Goal: Obtain resource: Obtain resource

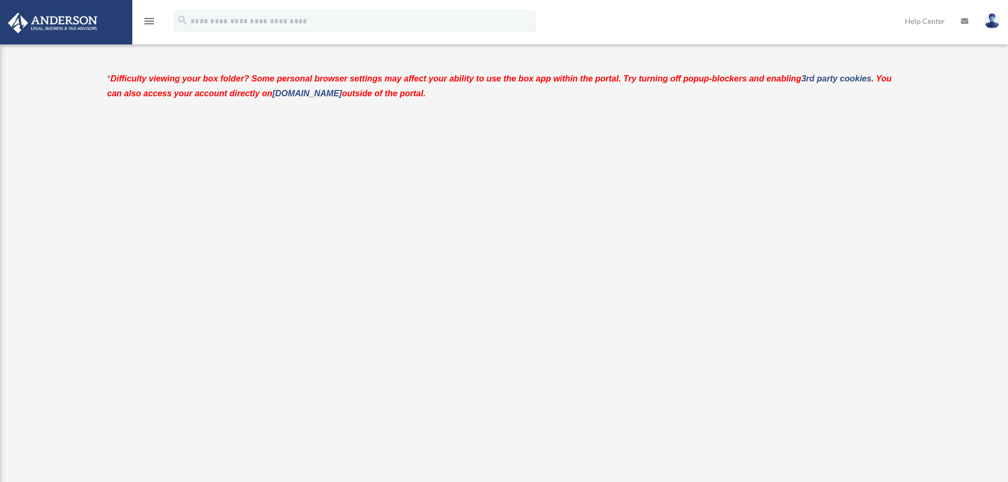
click at [53, 30] on img at bounding box center [53, 23] width 96 height 21
click at [151, 20] on icon "menu" at bounding box center [149, 21] width 13 height 13
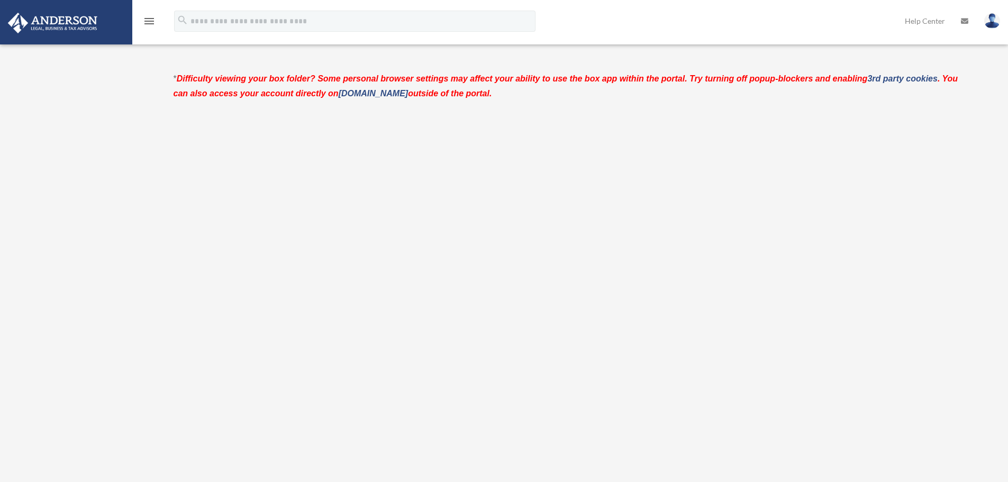
click at [150, 20] on icon "menu" at bounding box center [149, 21] width 13 height 13
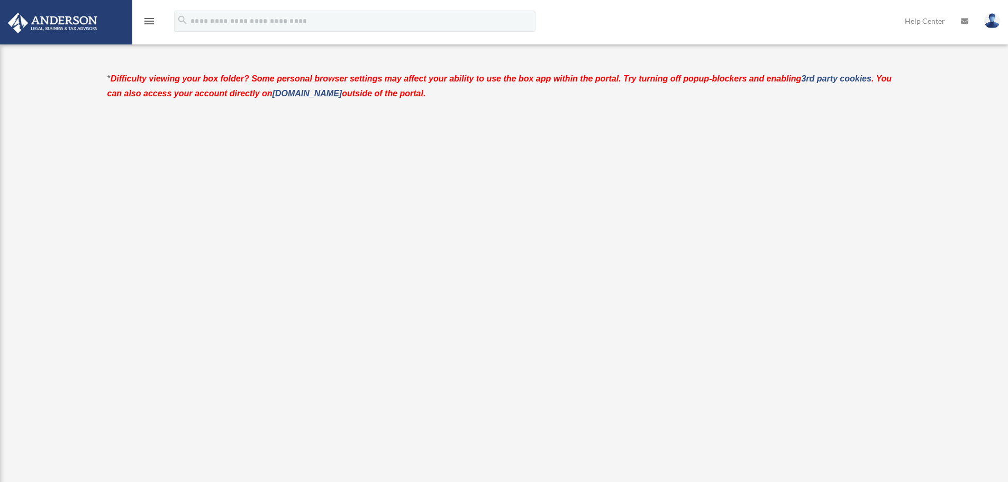
click at [150, 20] on icon "menu" at bounding box center [149, 21] width 13 height 13
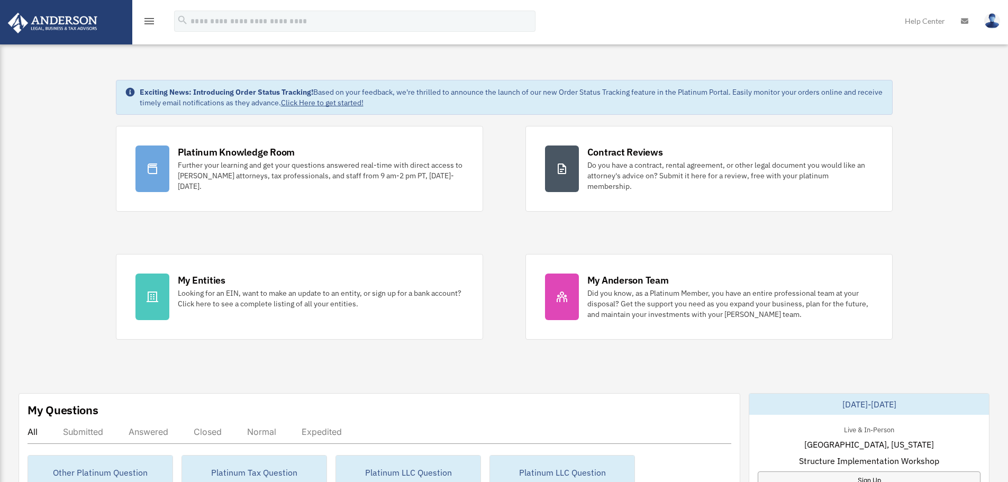
click at [989, 24] on img at bounding box center [992, 20] width 16 height 15
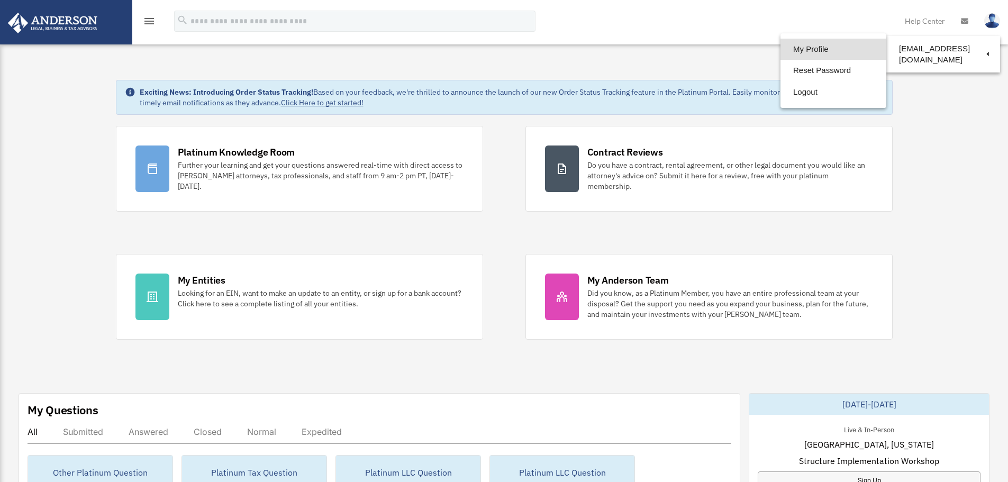
click at [820, 51] on link "My Profile" at bounding box center [834, 50] width 106 height 22
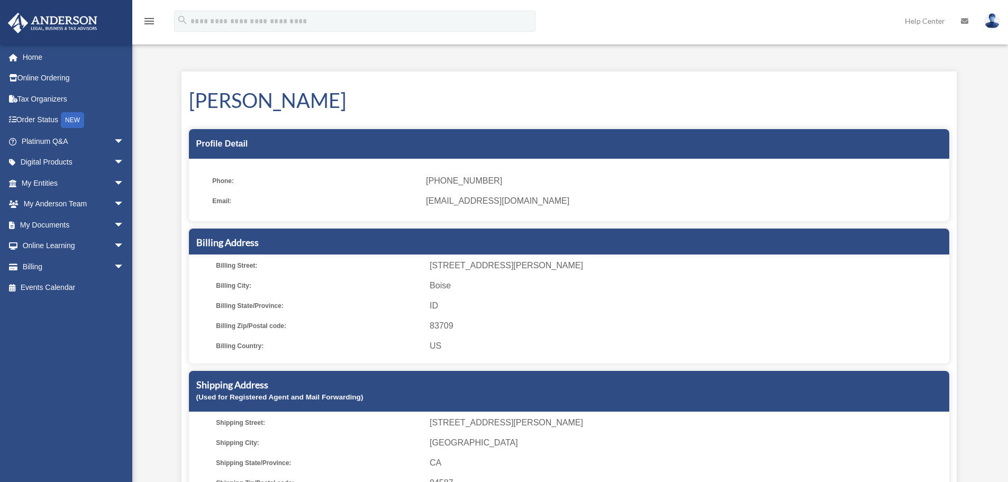
click at [260, 396] on small "(Used for Registered Agent and Mail Forwarding)" at bounding box center [279, 397] width 167 height 8
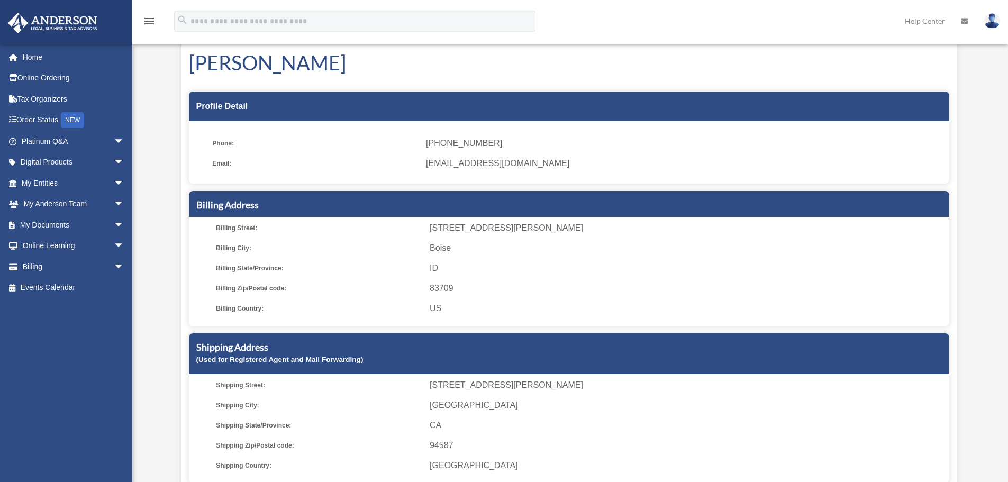
scroll to position [106, 0]
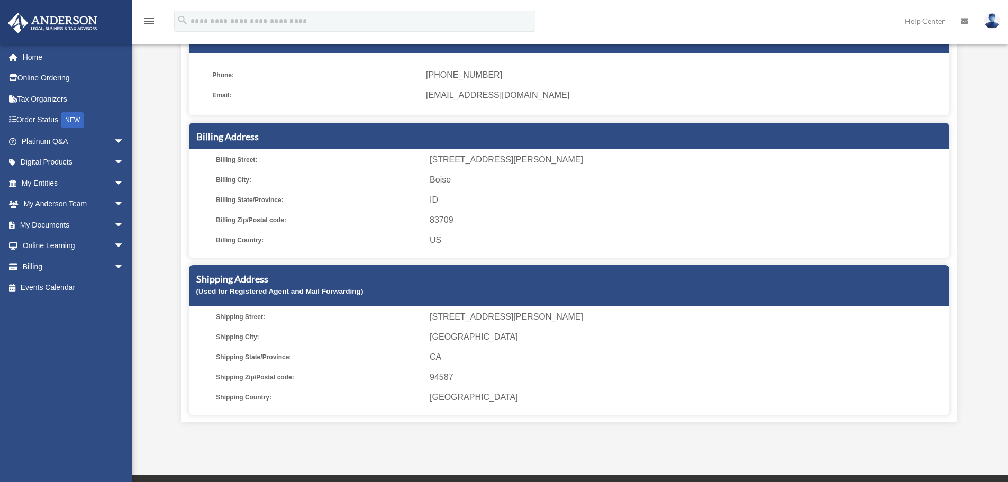
click at [254, 377] on span "Shipping Zip/Postal code:" at bounding box center [319, 377] width 206 height 15
click at [443, 359] on span "CA" at bounding box center [688, 357] width 516 height 15
drag, startPoint x: 689, startPoint y: 376, endPoint x: 699, endPoint y: 374, distance: 9.8
click at [695, 375] on span "94587" at bounding box center [688, 377] width 516 height 15
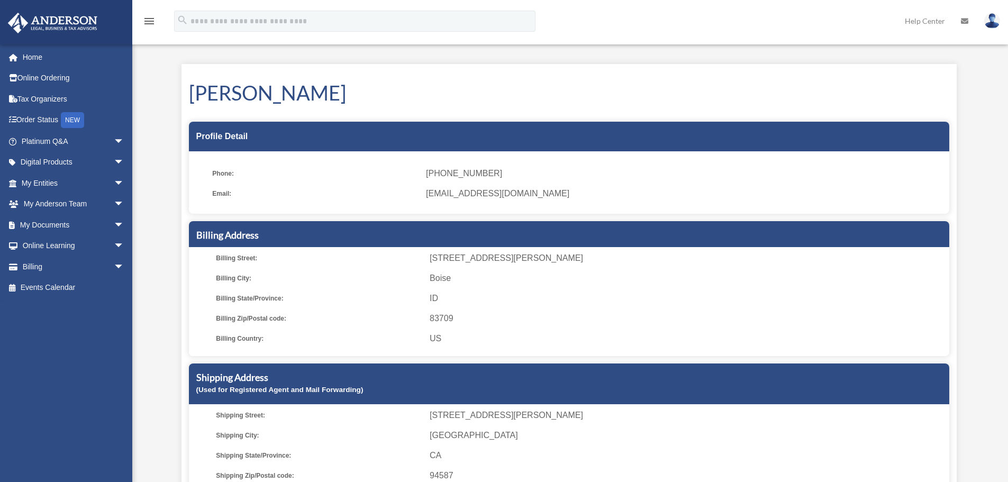
scroll to position [0, 0]
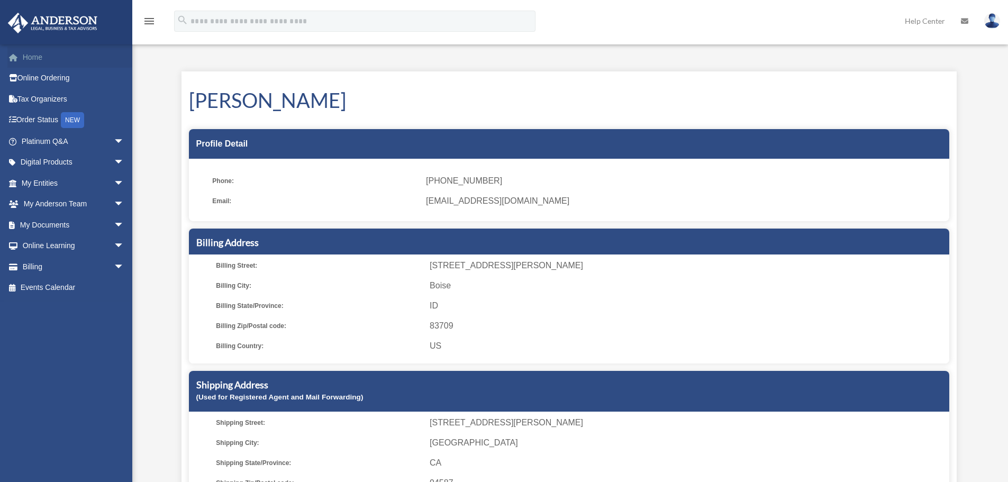
click at [28, 57] on link "Home" at bounding box center [73, 57] width 133 height 21
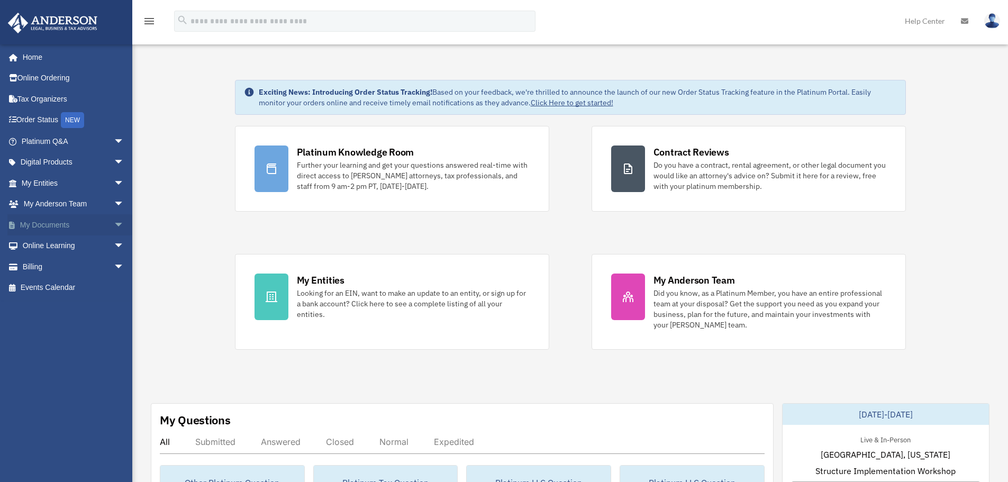
click at [39, 225] on link "My Documents arrow_drop_down" at bounding box center [73, 224] width 133 height 21
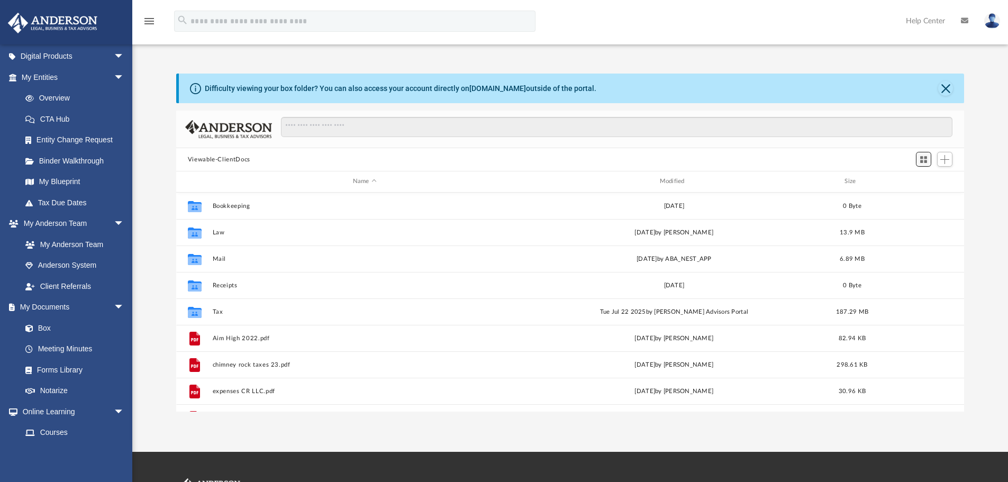
click at [923, 159] on span "Switch to Grid View" at bounding box center [923, 159] width 9 height 9
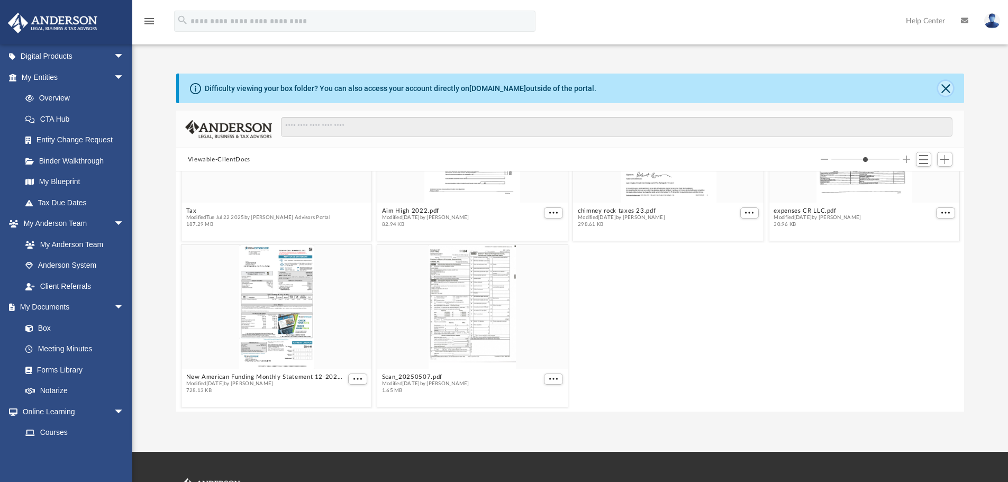
click at [943, 91] on button "Close" at bounding box center [945, 88] width 15 height 15
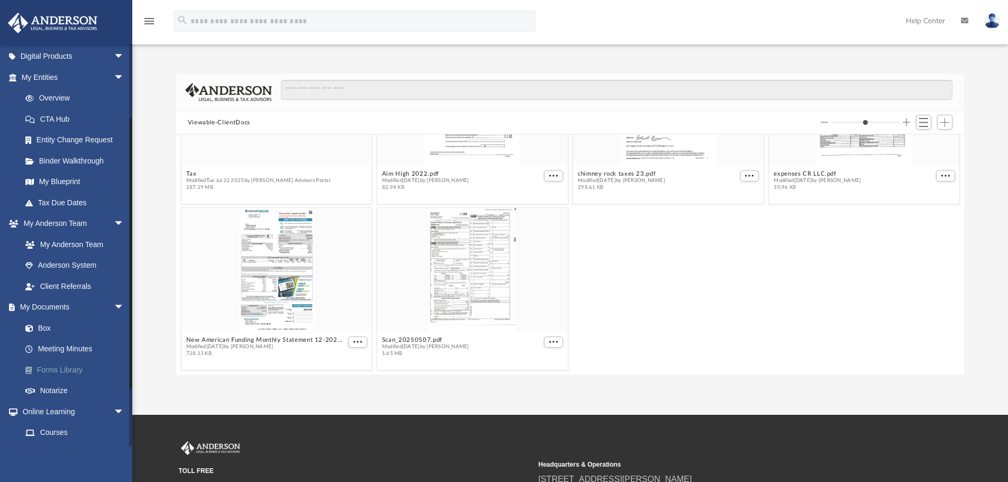
click at [72, 370] on link "Forms Library" at bounding box center [77, 369] width 125 height 21
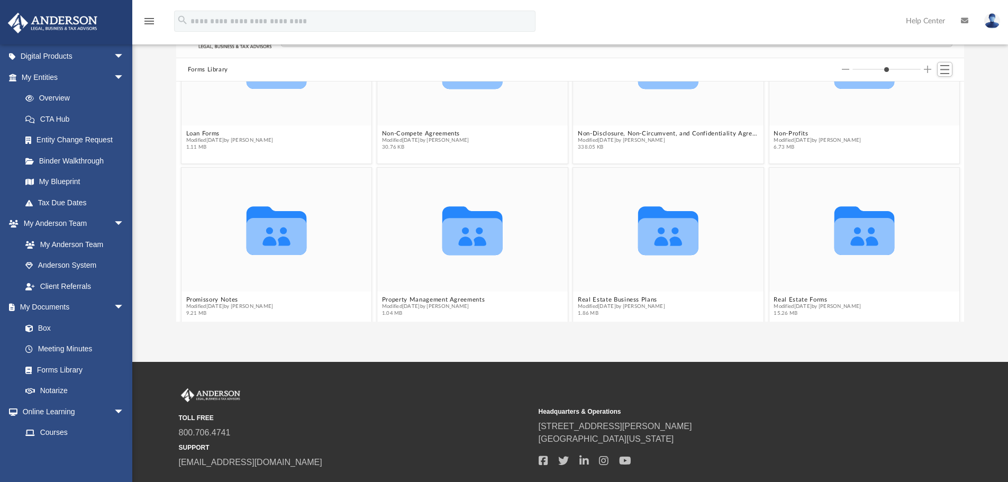
scroll to position [953, 0]
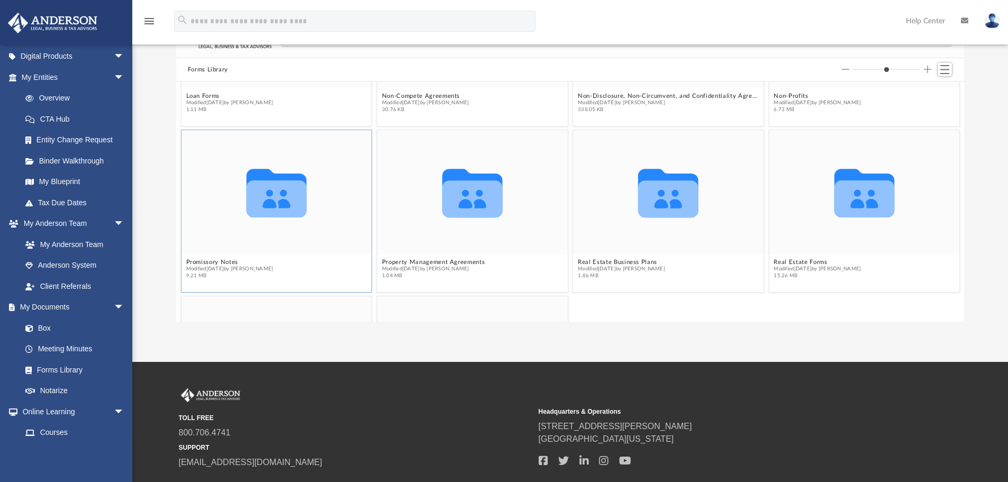
click at [294, 246] on div "Collaborated Folder" at bounding box center [277, 192] width 191 height 124
click at [257, 209] on icon "grid" at bounding box center [276, 198] width 60 height 37
click at [206, 263] on button "Promissory Notes" at bounding box center [229, 262] width 87 height 7
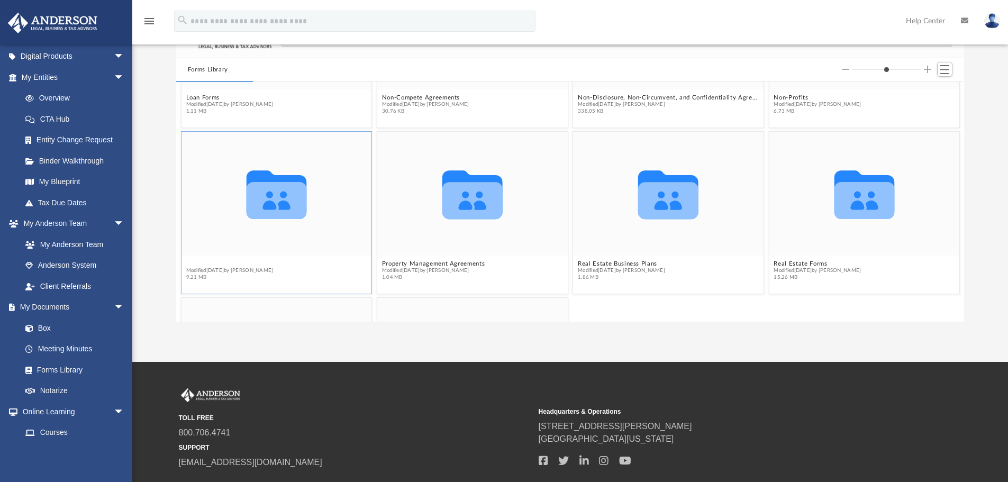
scroll to position [935, 0]
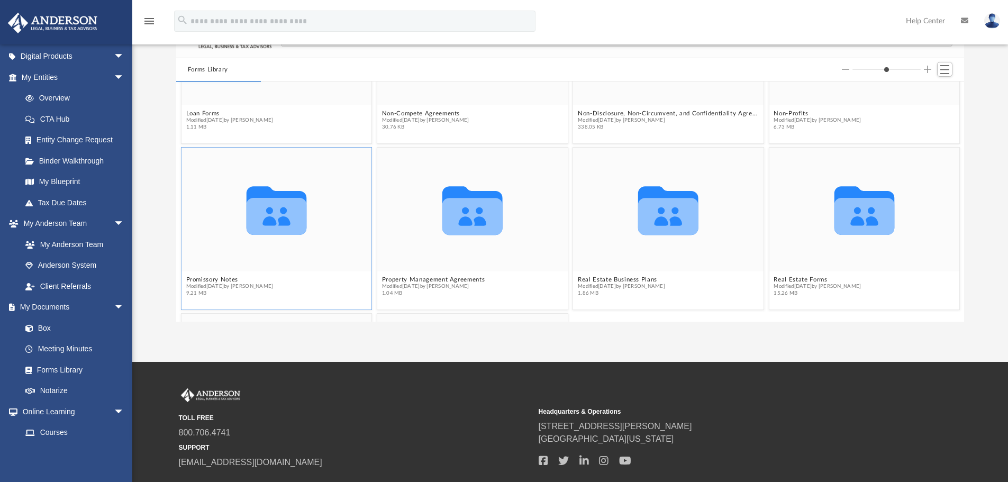
click at [282, 223] on icon "grid" at bounding box center [276, 210] width 60 height 49
click at [255, 194] on icon "grid" at bounding box center [276, 210] width 60 height 49
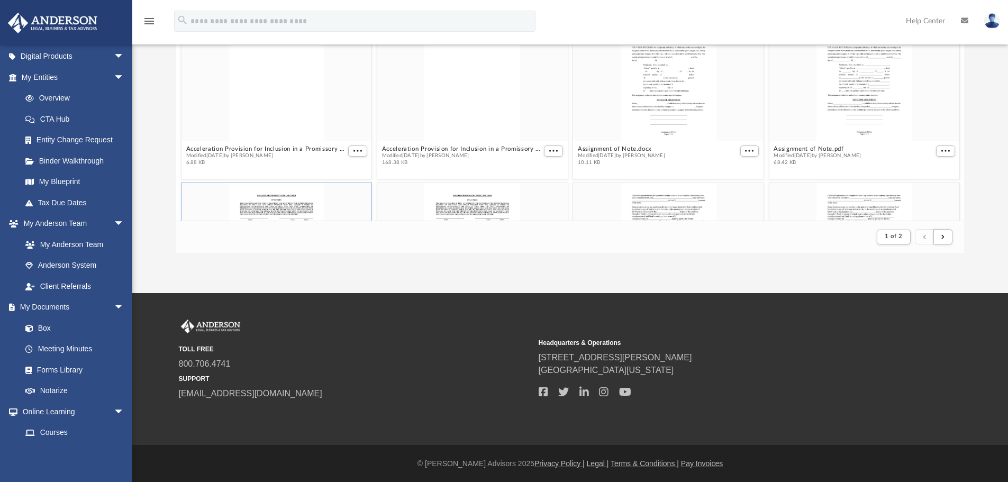
scroll to position [122, 0]
click at [350, 200] on div "grid" at bounding box center [277, 245] width 191 height 124
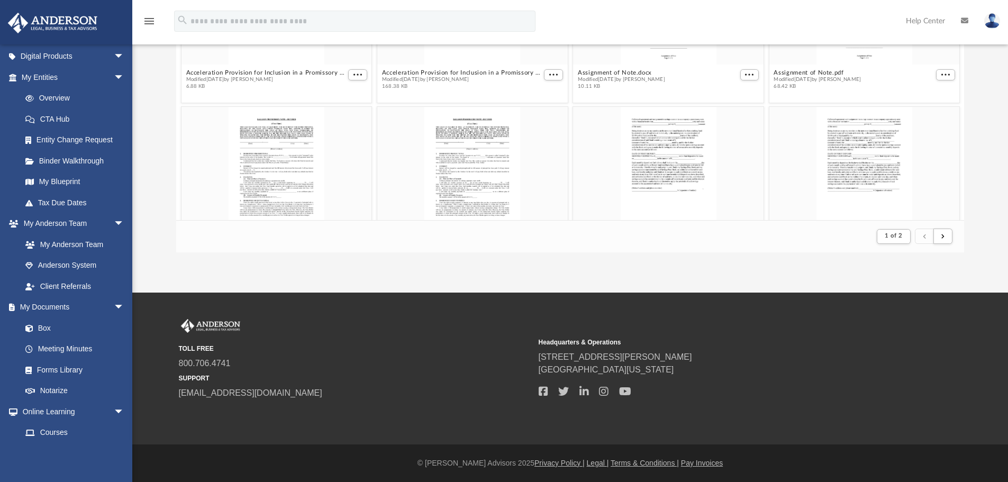
scroll to position [0, 0]
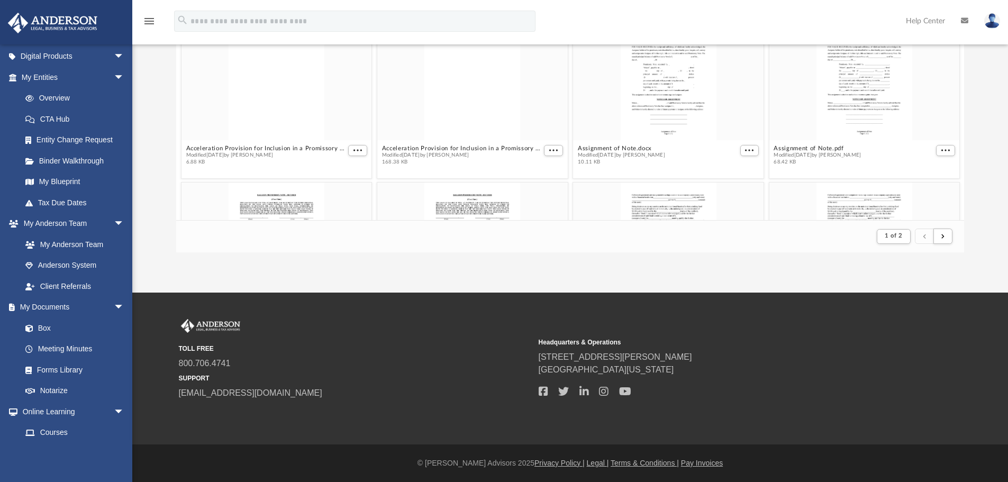
click at [991, 20] on img at bounding box center [992, 20] width 16 height 15
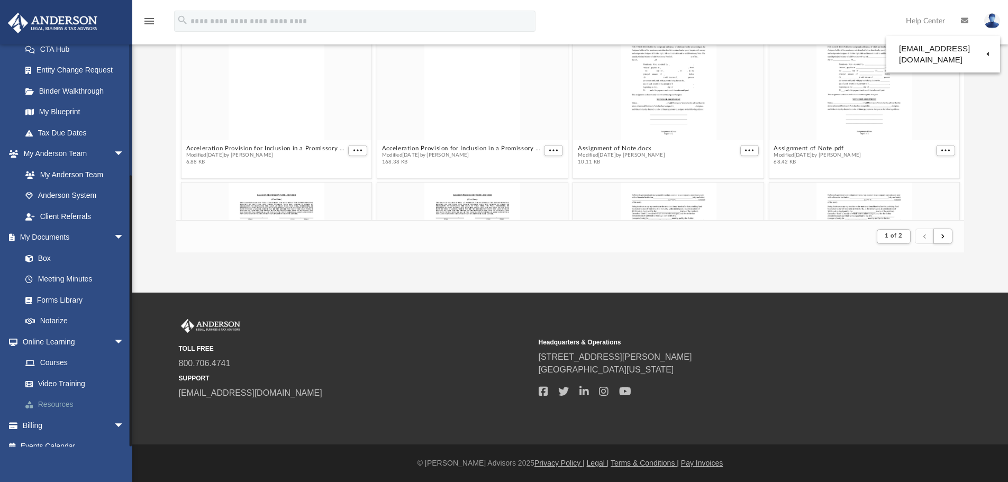
scroll to position [188, 0]
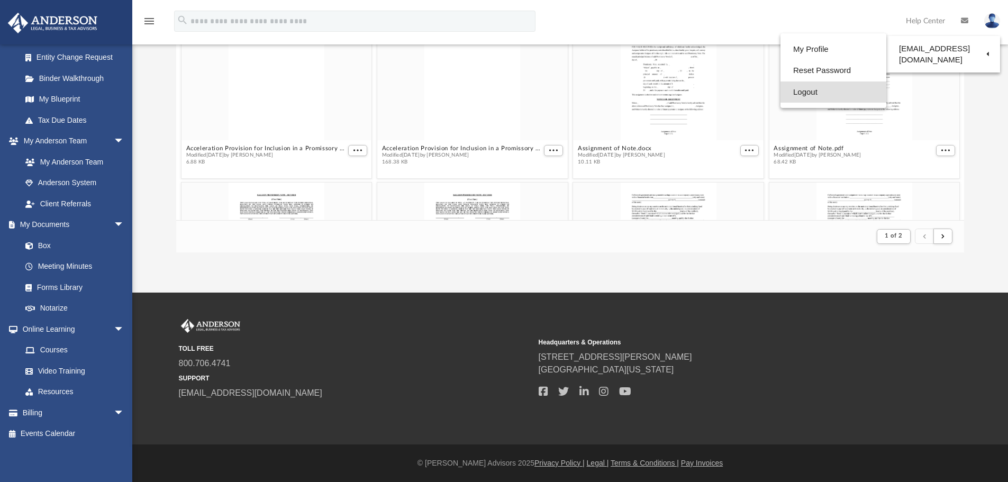
click at [797, 96] on link "Logout" at bounding box center [834, 93] width 106 height 22
